Goal: Task Accomplishment & Management: Use online tool/utility

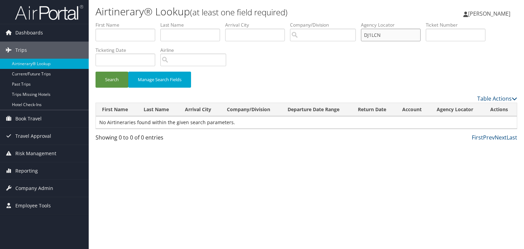
click at [389, 32] on input "DJ1LCN" at bounding box center [391, 35] width 60 height 13
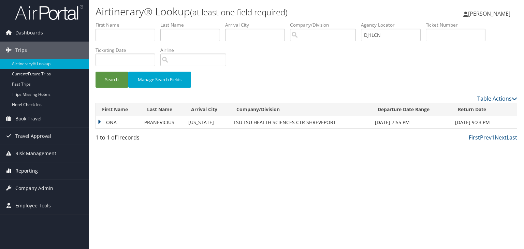
click at [31, 170] on span "Reporting" at bounding box center [26, 170] width 23 height 17
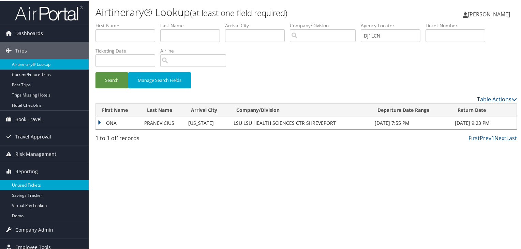
click at [31, 184] on link "Unused Tickets" at bounding box center [44, 184] width 89 height 10
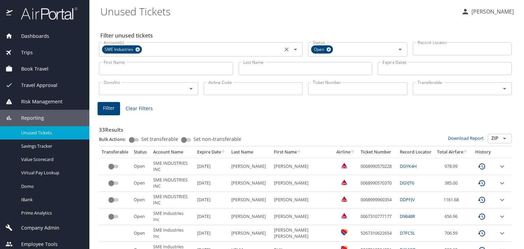
click at [283, 51] on icon "Clear" at bounding box center [286, 49] width 7 height 7
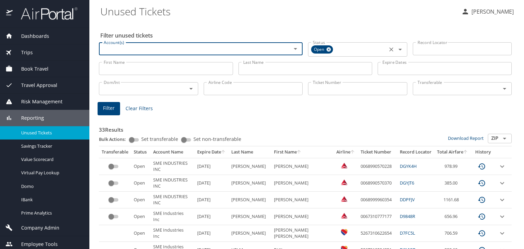
click at [326, 49] on icon at bounding box center [328, 50] width 5 height 8
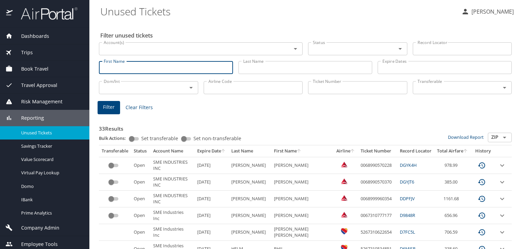
click at [218, 68] on input "First Name" at bounding box center [166, 67] width 134 height 13
paste input "Azalia"
type input "Azalia"
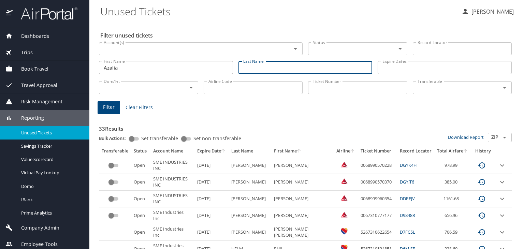
paste input "Mirhoseini"
type input "Mirhoseini"
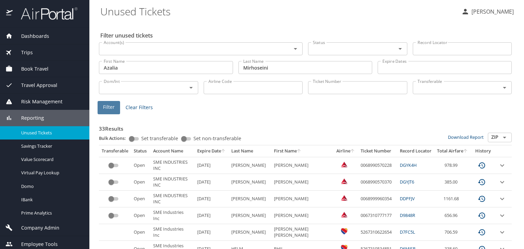
click at [114, 103] on button "Filter" at bounding box center [109, 107] width 23 height 13
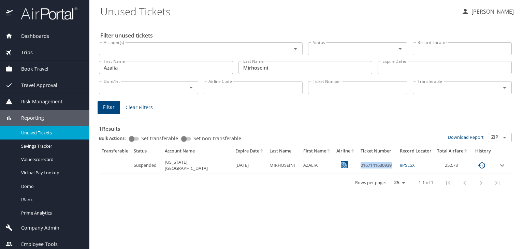
copy td "0167141630939"
drag, startPoint x: 358, startPoint y: 166, endPoint x: 390, endPoint y: 167, distance: 32.1
click at [390, 167] on td "0167141630939" at bounding box center [377, 165] width 39 height 17
copy link "9PSL5X"
drag, startPoint x: 416, startPoint y: 166, endPoint x: 399, endPoint y: 166, distance: 17.1
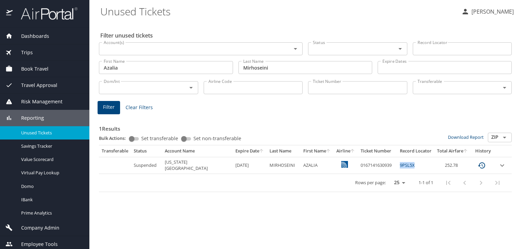
click at [399, 166] on td "9PSL5X" at bounding box center [415, 165] width 37 height 17
copy link "9PSL5X"
